Goal: Task Accomplishment & Management: Use online tool/utility

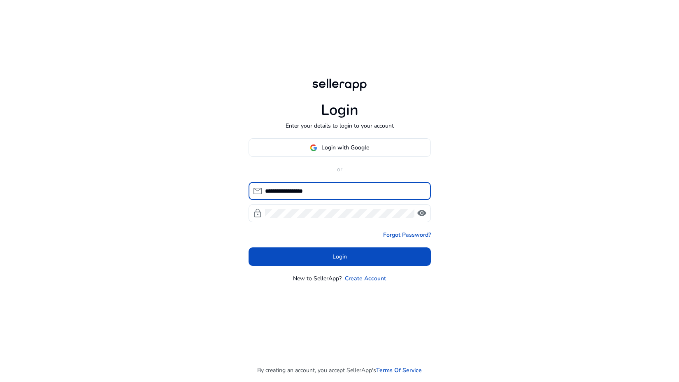
type input "**********"
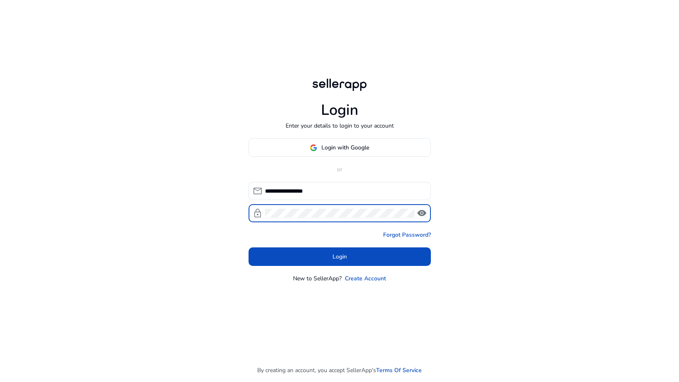
click button "Login" at bounding box center [339, 256] width 182 height 19
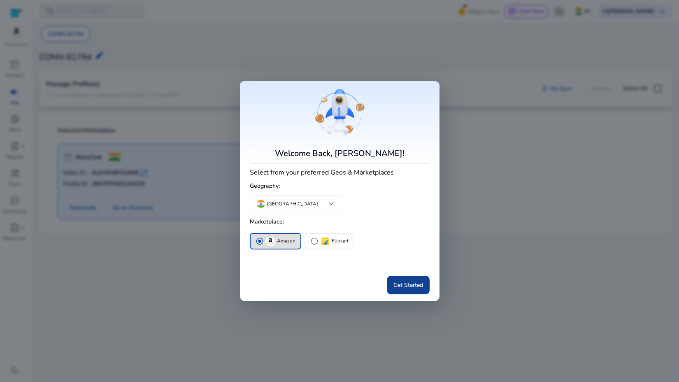
click at [397, 285] on span "Get Started" at bounding box center [408, 285] width 30 height 9
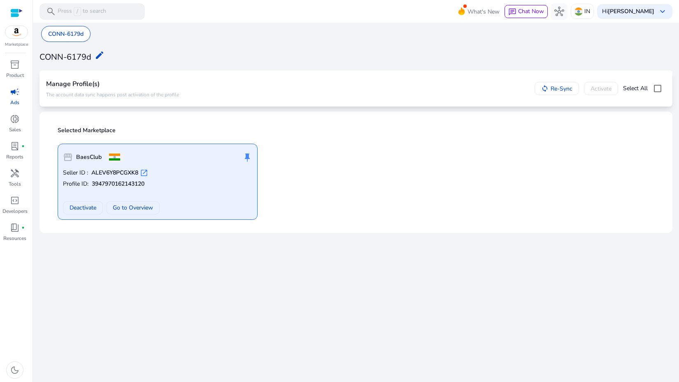
click at [16, 15] on div at bounding box center [16, 12] width 12 height 9
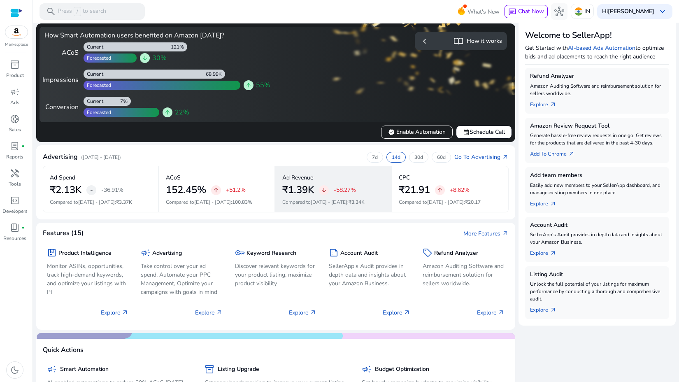
scroll to position [79, 0]
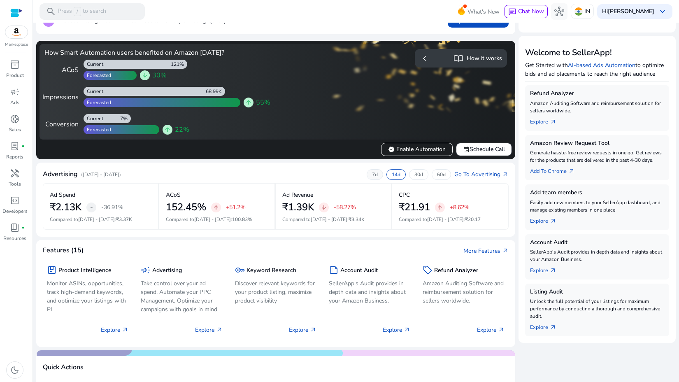
click at [375, 174] on div "7d" at bounding box center [375, 174] width 16 height 11
click at [404, 146] on span "verified Enable Automation" at bounding box center [417, 149] width 58 height 9
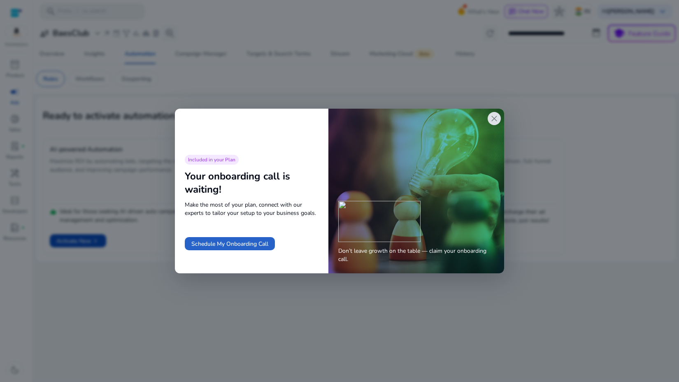
click at [494, 115] on span "close" at bounding box center [494, 119] width 10 height 10
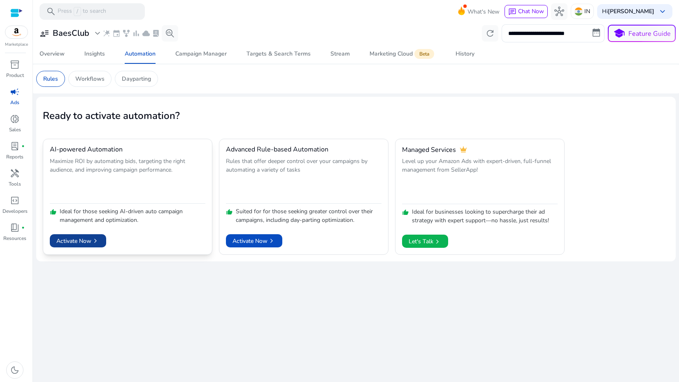
click at [93, 243] on span "chevron_right" at bounding box center [95, 241] width 8 height 8
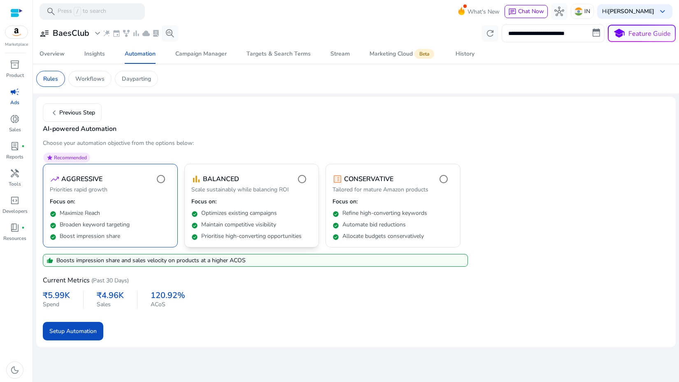
click at [221, 210] on p "Optimizes existing campaigns" at bounding box center [239, 213] width 76 height 8
click at [154, 221] on div "check_circle Broaden keyword targeting" at bounding box center [110, 223] width 121 height 12
click at [77, 120] on span at bounding box center [72, 113] width 58 height 20
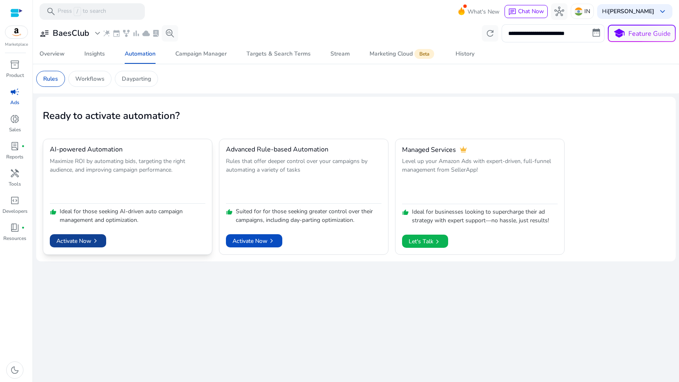
click at [86, 237] on span "Activate Now chevron_right" at bounding box center [77, 241] width 43 height 9
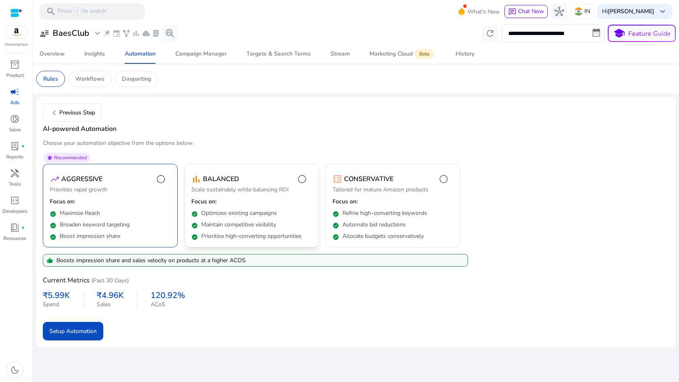
click at [216, 218] on div "check_circle Maintain competitive visibility" at bounding box center [251, 223] width 121 height 12
click at [165, 216] on div "check_circle Maximize Reach" at bounding box center [110, 212] width 121 height 12
click at [95, 336] on span "submit" at bounding box center [73, 331] width 60 height 20
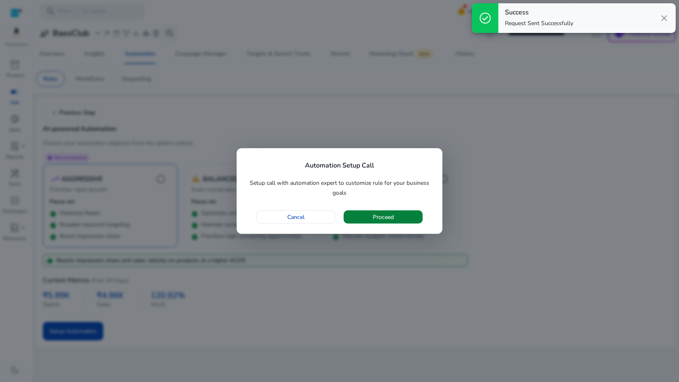
click at [371, 215] on span "button" at bounding box center [382, 217] width 79 height 20
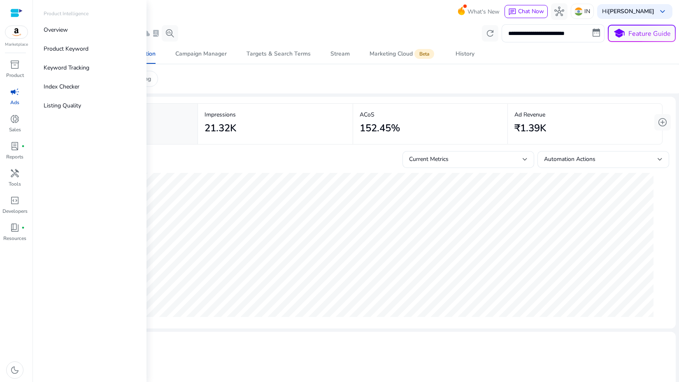
click at [16, 36] on img at bounding box center [16, 32] width 22 height 12
click at [19, 136] on link "donut_small Sales" at bounding box center [15, 125] width 30 height 27
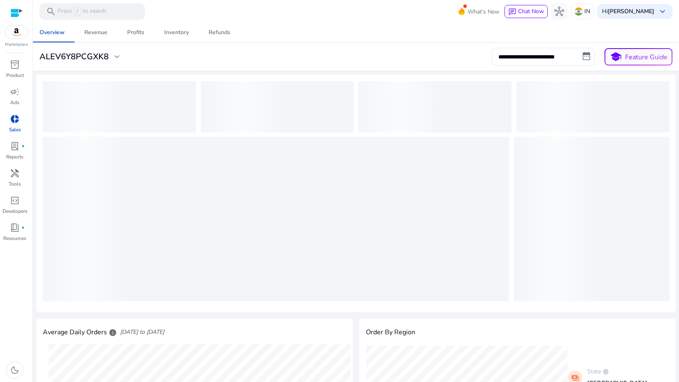
click at [8, 7] on div "Marketplace" at bounding box center [16, 24] width 32 height 48
click at [16, 10] on div at bounding box center [16, 12] width 12 height 9
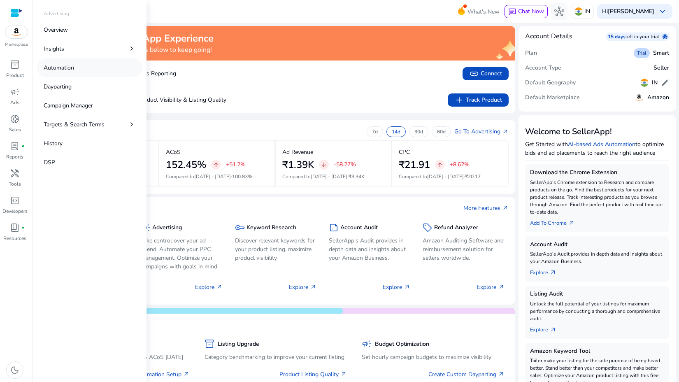
click at [63, 65] on p "Automation" at bounding box center [59, 67] width 30 height 9
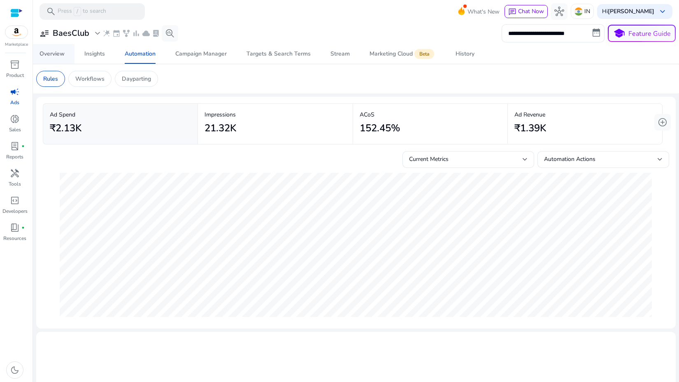
click at [52, 56] on div "Overview" at bounding box center [51, 54] width 25 height 6
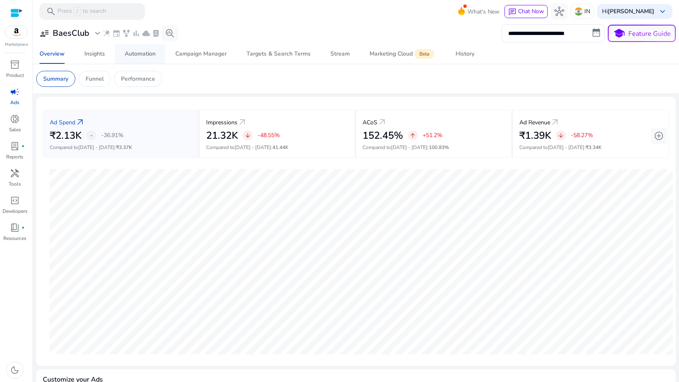
click at [157, 57] on link "Automation" at bounding box center [140, 54] width 51 height 20
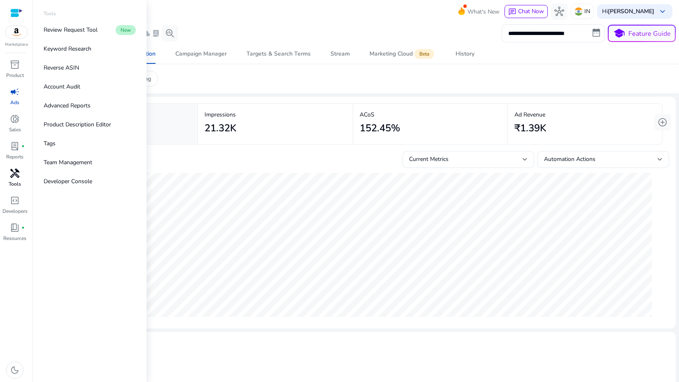
click at [10, 177] on span "handyman" at bounding box center [15, 173] width 10 height 10
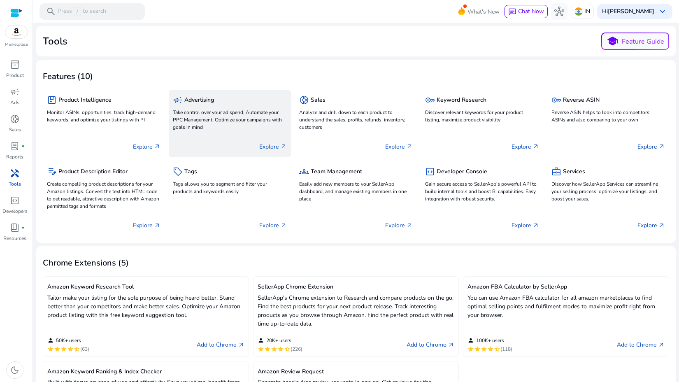
click at [269, 145] on p "Explore arrow_outward" at bounding box center [273, 146] width 28 height 9
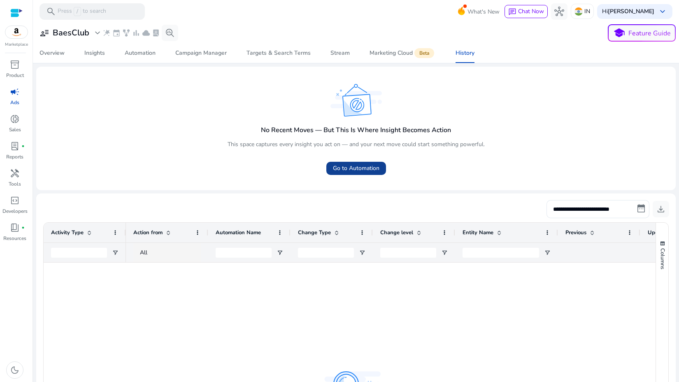
click at [359, 160] on span at bounding box center [356, 168] width 60 height 20
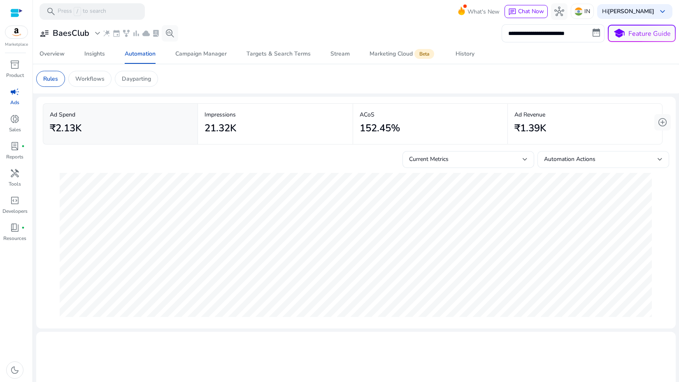
click at [548, 161] on span "Automation Actions" at bounding box center [569, 159] width 51 height 8
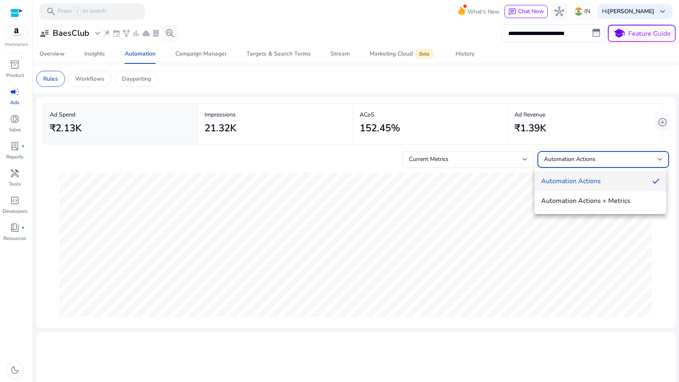
click at [348, 171] on div at bounding box center [339, 191] width 679 height 382
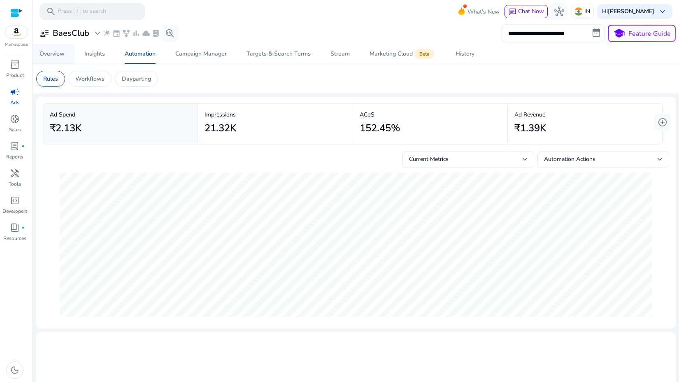
click at [60, 51] on div "Overview" at bounding box center [51, 54] width 25 height 6
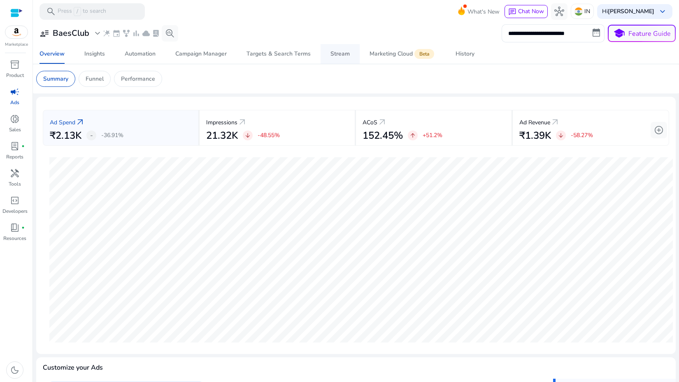
click at [348, 63] on link "Stream" at bounding box center [339, 54] width 39 height 20
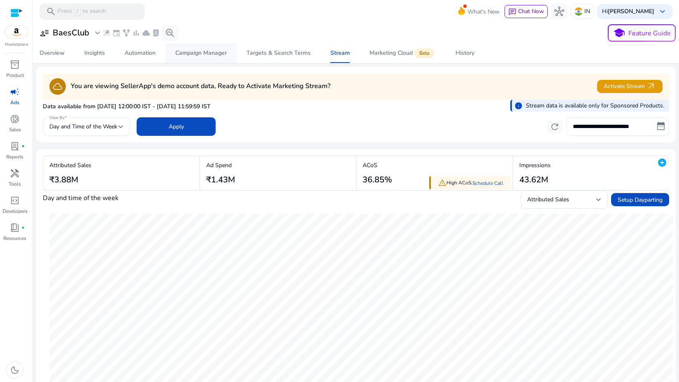
click at [207, 55] on div "Campaign Manager" at bounding box center [200, 53] width 51 height 6
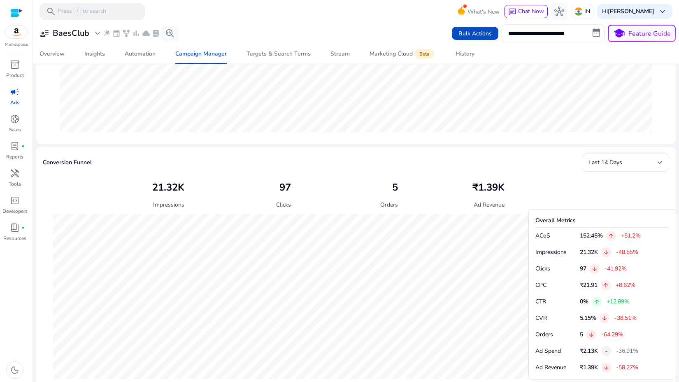
click at [16, 95] on span "campaign" at bounding box center [15, 92] width 10 height 10
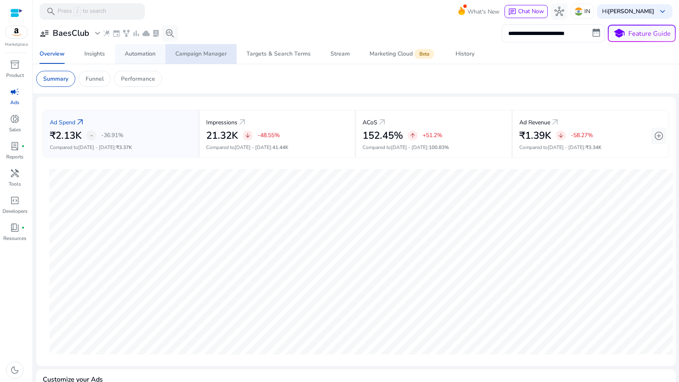
click at [142, 58] on span "Automation" at bounding box center [140, 54] width 31 height 20
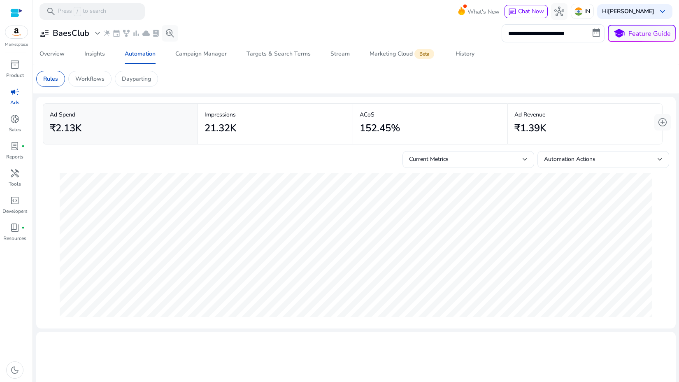
scroll to position [23, 0]
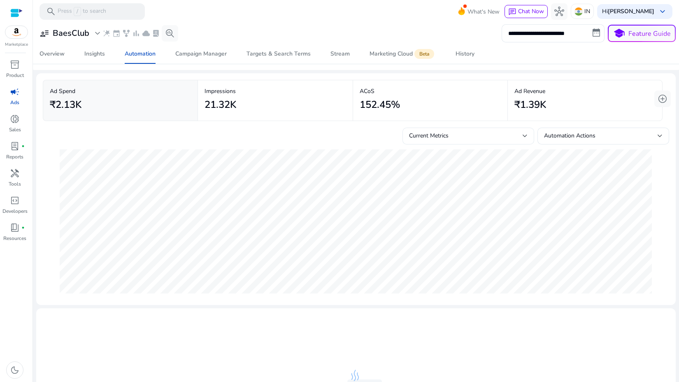
click at [440, 135] on span "Current Metrics" at bounding box center [428, 136] width 39 height 8
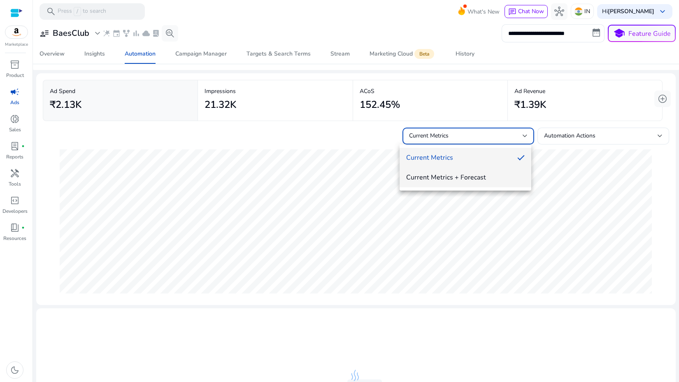
click at [447, 182] on mat-option "Current Metrics + Forecast" at bounding box center [465, 177] width 132 height 20
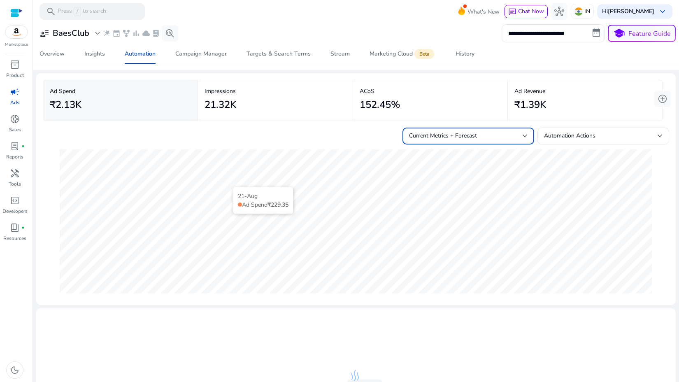
scroll to position [0, 0]
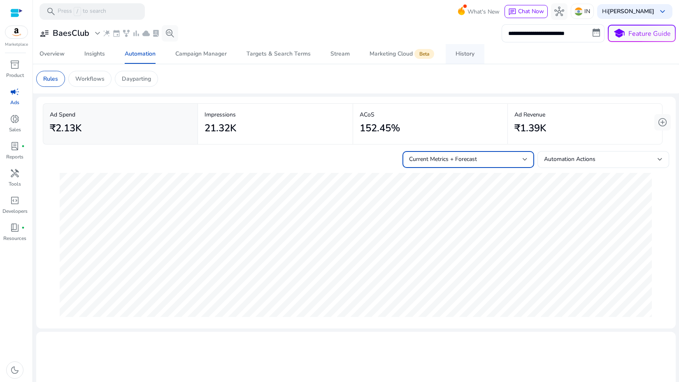
click at [461, 55] on div "History" at bounding box center [464, 54] width 19 height 6
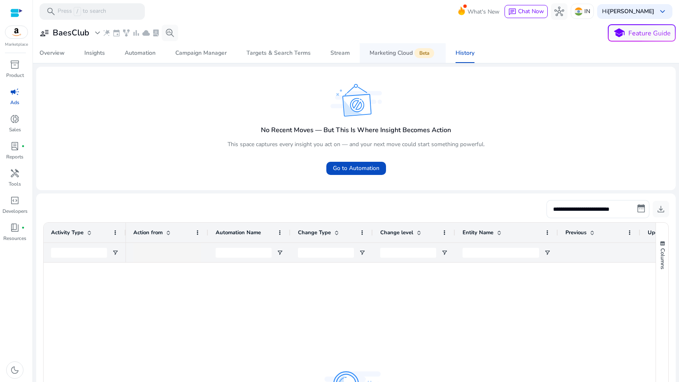
click at [399, 51] on div "Marketing Cloud Beta" at bounding box center [402, 53] width 66 height 7
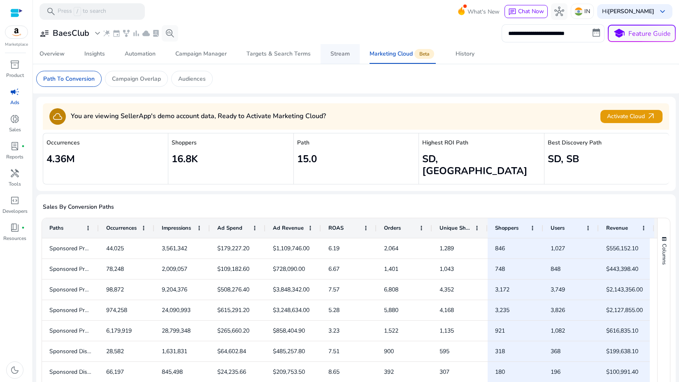
click at [322, 50] on link "Stream" at bounding box center [339, 54] width 39 height 20
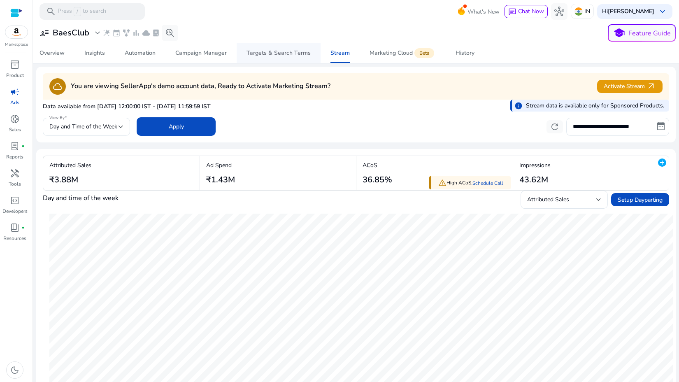
click at [290, 52] on div "Targets & Search Terms" at bounding box center [278, 53] width 64 height 6
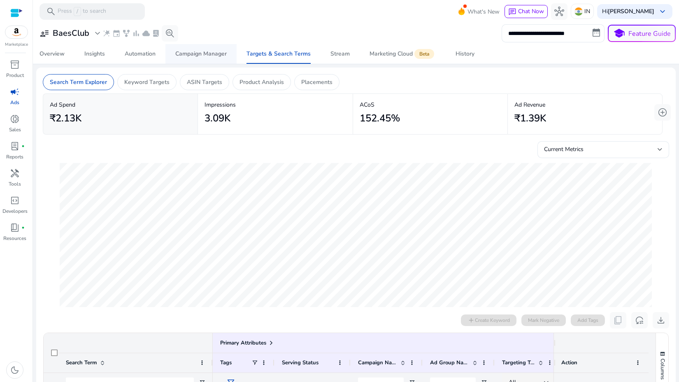
click at [227, 49] on span "Campaign Manager" at bounding box center [200, 54] width 51 height 20
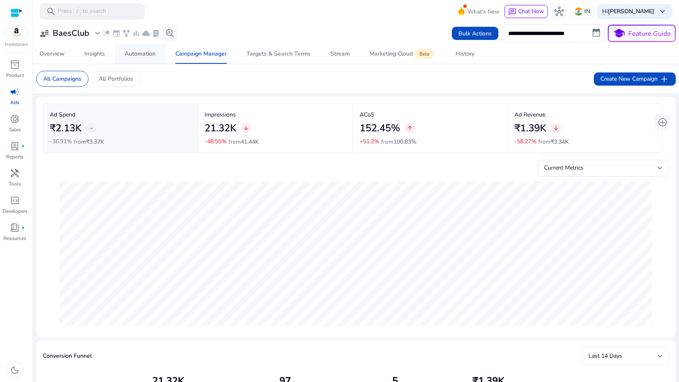
click at [146, 62] on span "Automation" at bounding box center [140, 54] width 31 height 20
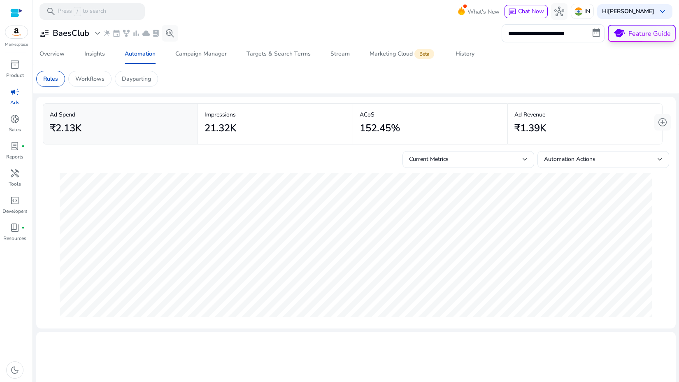
click at [622, 28] on span "school Feature Guide" at bounding box center [641, 34] width 66 height 16
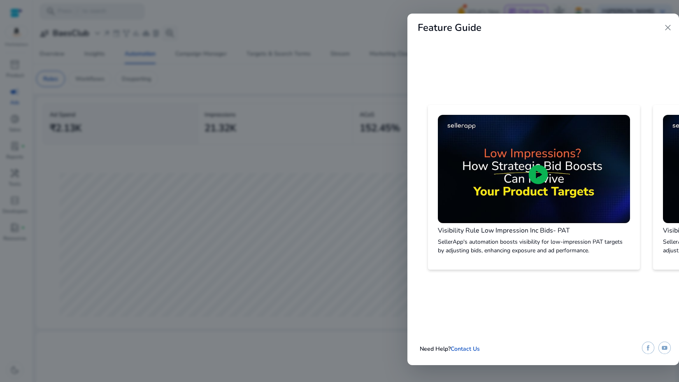
click at [354, 49] on div at bounding box center [339, 191] width 679 height 382
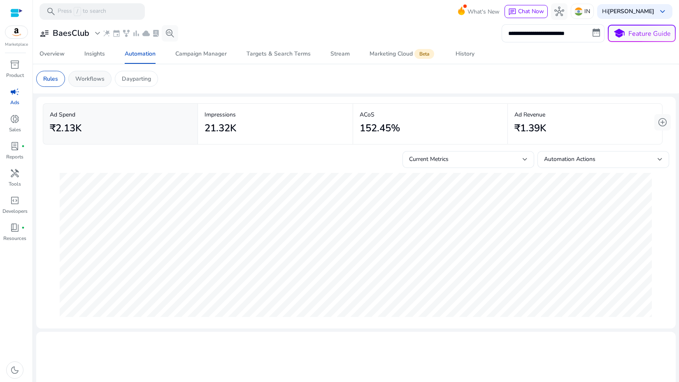
click at [90, 84] on div "Workflows" at bounding box center [89, 79] width 43 height 16
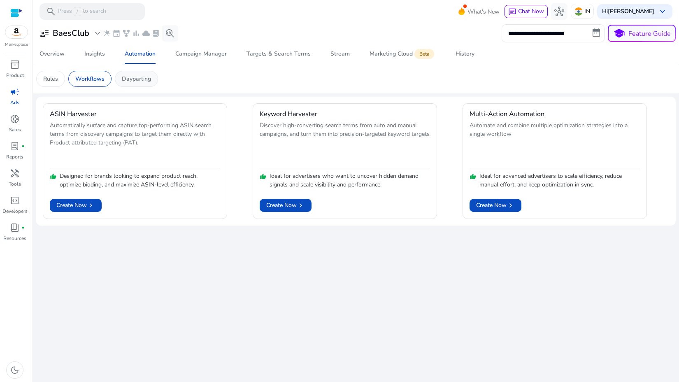
click at [128, 72] on div "Dayparting" at bounding box center [136, 79] width 43 height 16
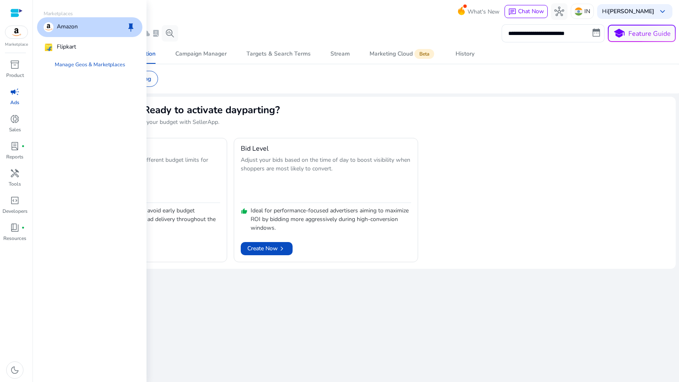
click at [23, 14] on div "Marketplace" at bounding box center [16, 24] width 32 height 48
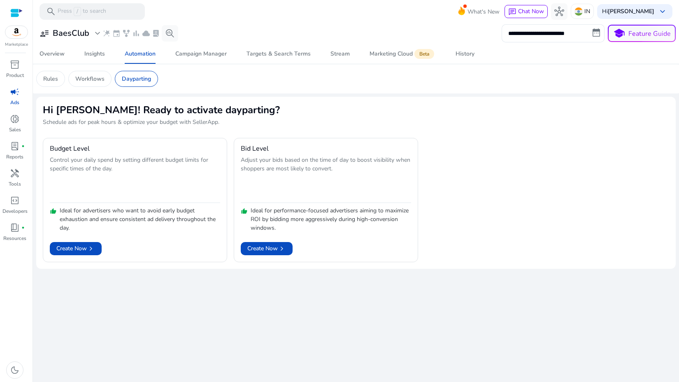
click at [16, 12] on div at bounding box center [16, 12] width 12 height 9
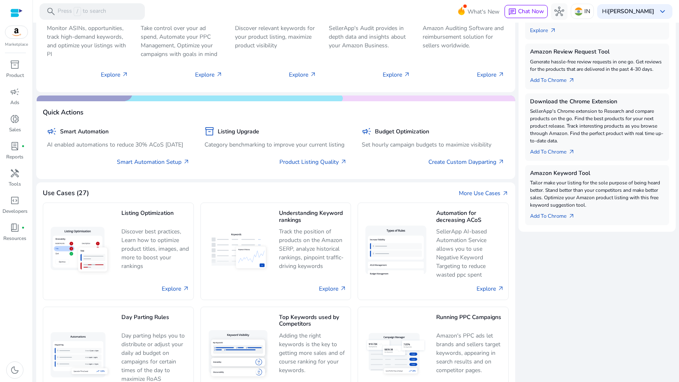
scroll to position [214, 0]
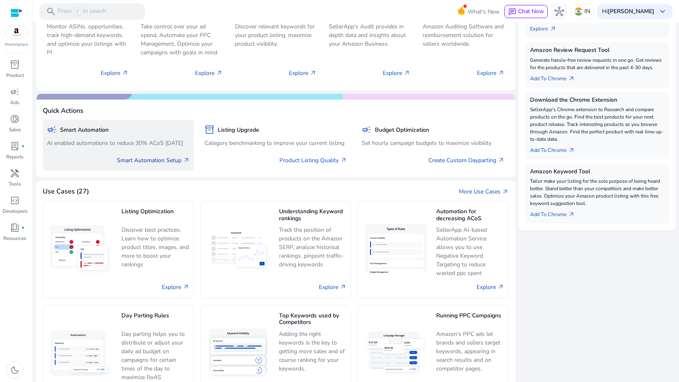
click at [165, 165] on link "Smart Automation Setup arrow_outward" at bounding box center [153, 160] width 73 height 9
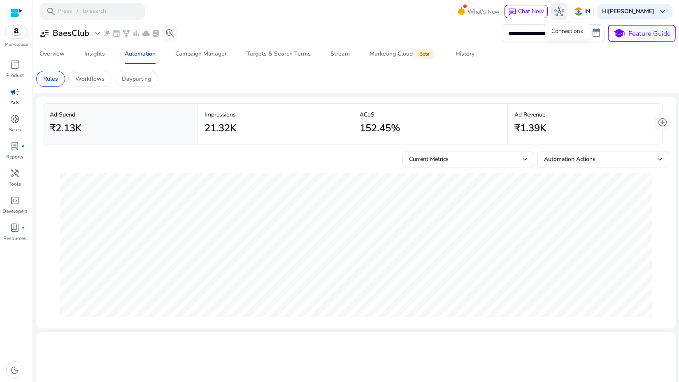
click at [564, 14] on span "hub" at bounding box center [559, 12] width 10 height 10
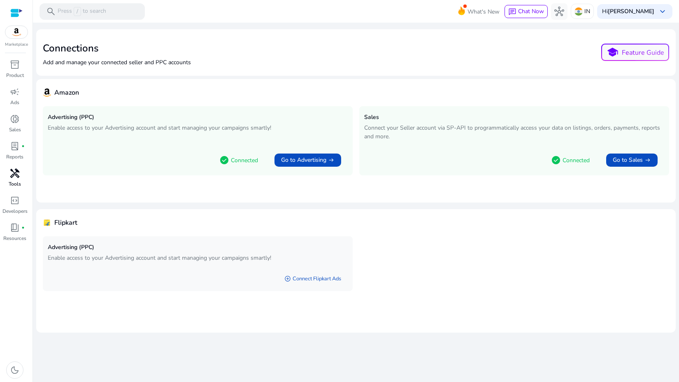
click at [17, 178] on span "handyman" at bounding box center [15, 173] width 10 height 10
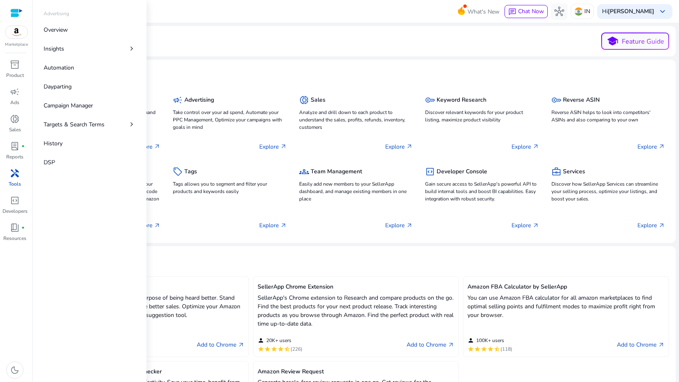
click at [16, 15] on div at bounding box center [16, 12] width 12 height 9
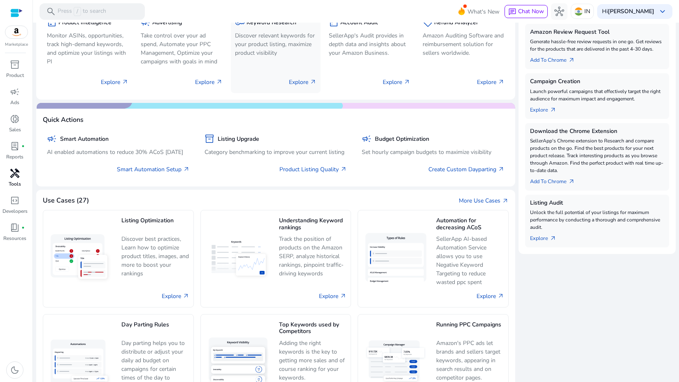
scroll to position [253, 0]
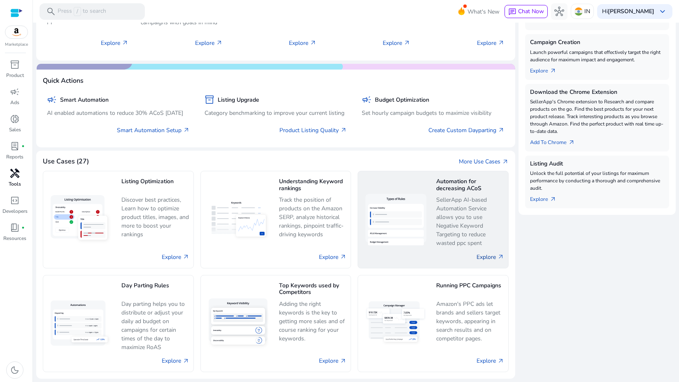
click at [480, 255] on link "Explore arrow_outward" at bounding box center [490, 257] width 28 height 9
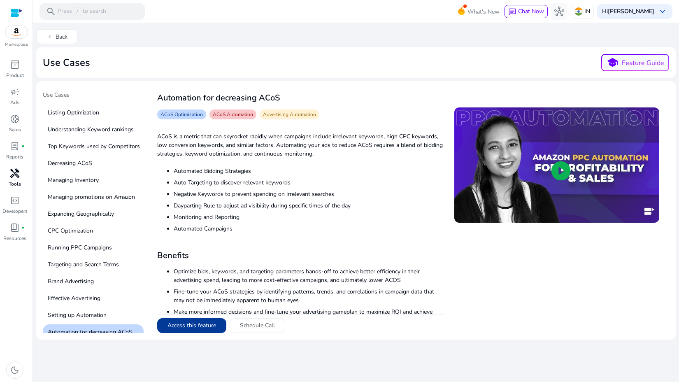
click at [205, 324] on button "Access this feature" at bounding box center [191, 325] width 69 height 15
select select "*"
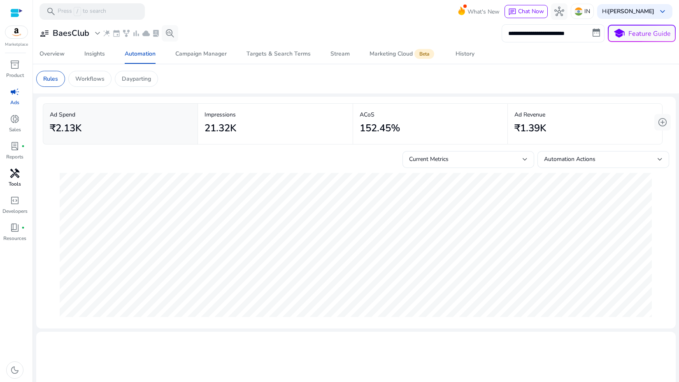
click at [585, 32] on input "**********" at bounding box center [552, 33] width 103 height 18
select select "*"
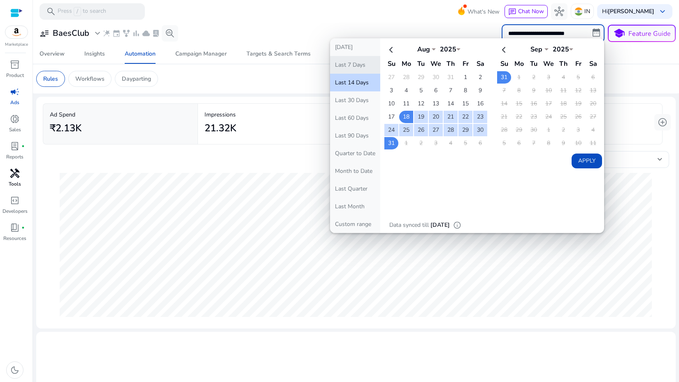
click at [343, 63] on button "Last 7 Days" at bounding box center [355, 65] width 50 height 18
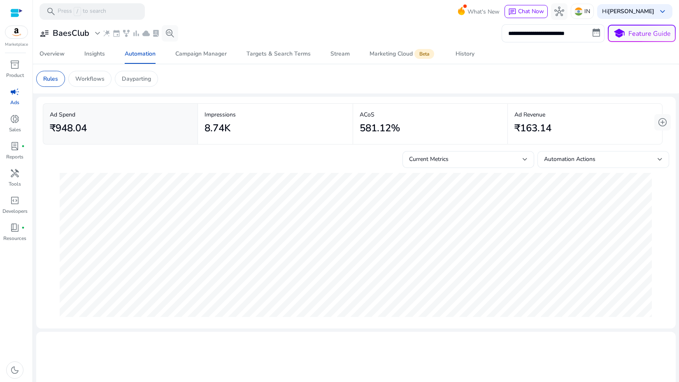
click at [562, 158] on span "Automation Actions" at bounding box center [569, 159] width 51 height 8
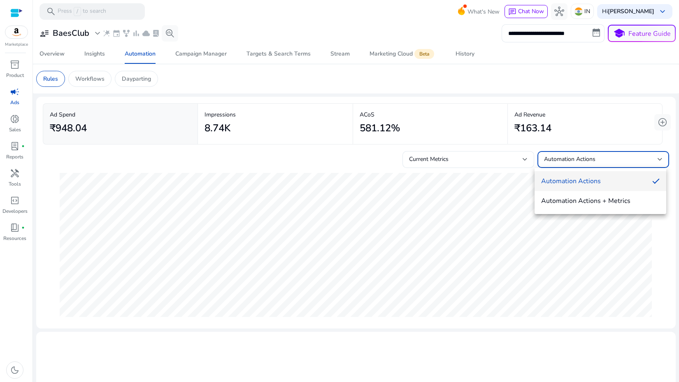
click at [554, 178] on span "Automation Actions" at bounding box center [593, 180] width 104 height 9
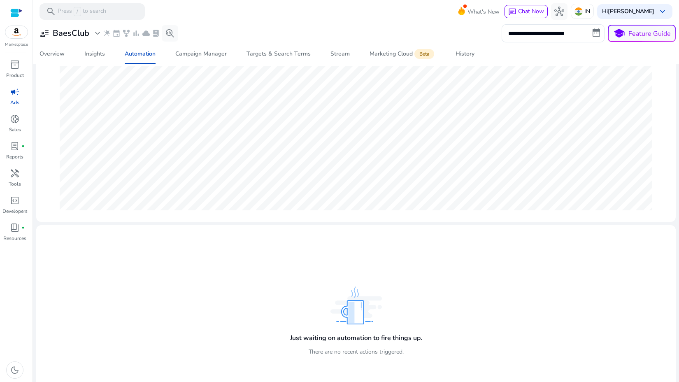
scroll to position [131, 0]
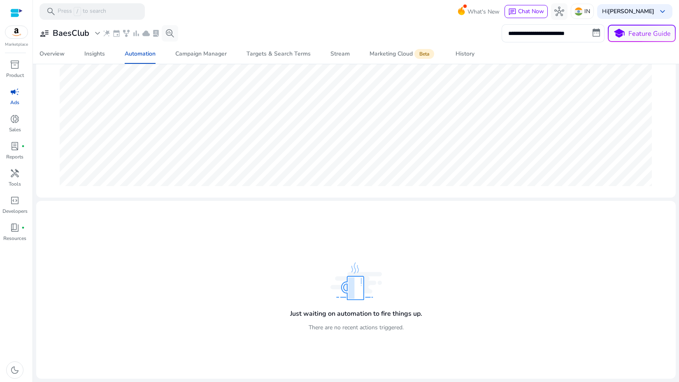
click at [458, 272] on div "Just waiting on automation to fire things up. There are no recent actions trigg…" at bounding box center [356, 289] width 626 height 165
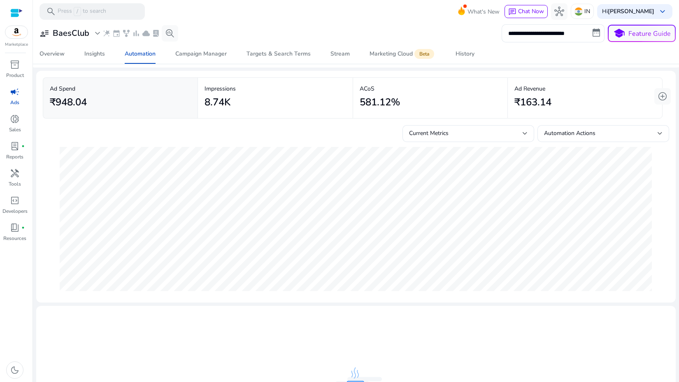
scroll to position [0, 0]
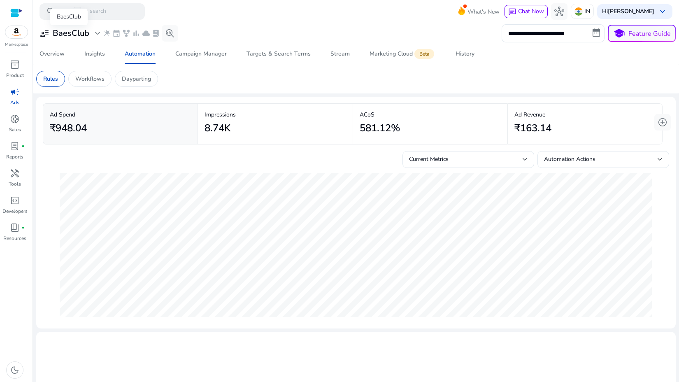
click at [95, 34] on span "expand_more" at bounding box center [98, 33] width 10 height 10
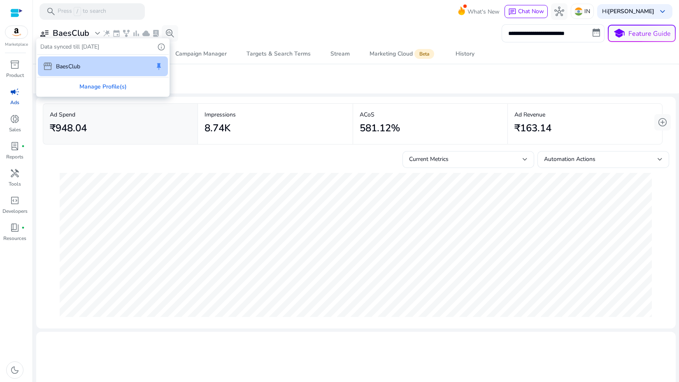
click at [95, 34] on div at bounding box center [339, 191] width 679 height 382
